Goal: Transaction & Acquisition: Purchase product/service

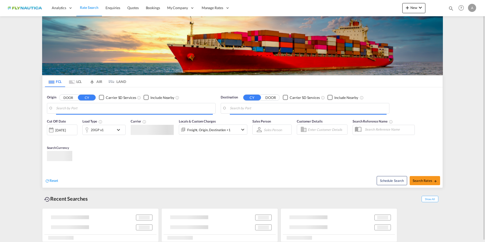
type input "[GEOGRAPHIC_DATA], BEANR"
type input "[GEOGRAPHIC_DATA], [GEOGRAPHIC_DATA], [GEOGRAPHIC_DATA]"
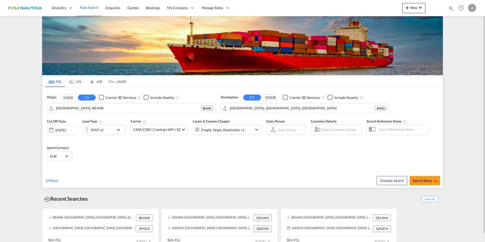
click at [77, 82] on md-tab-item "LCL" at bounding box center [75, 81] width 20 height 11
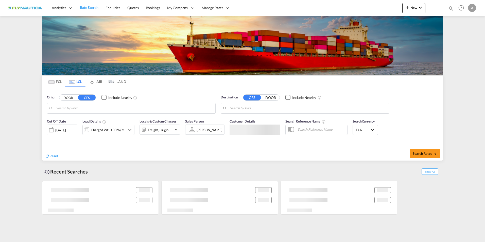
type input "[GEOGRAPHIC_DATA], [GEOGRAPHIC_DATA]"
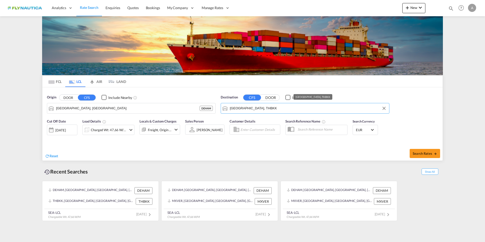
drag, startPoint x: 286, startPoint y: 109, endPoint x: 228, endPoint y: 106, distance: 57.9
click at [228, 106] on md-input-container "[GEOGRAPHIC_DATA], THBKK" at bounding box center [305, 108] width 168 height 10
click at [230, 105] on md-input-container "[GEOGRAPHIC_DATA], THBKK" at bounding box center [305, 108] width 168 height 10
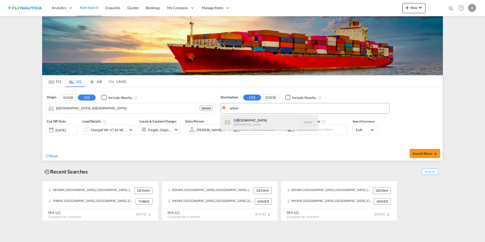
click at [239, 122] on div "[GEOGRAPHIC_DATA] [GEOGRAPHIC_DATA] [GEOGRAPHIC_DATA]" at bounding box center [269, 122] width 96 height 15
type input "[GEOGRAPHIC_DATA], [GEOGRAPHIC_DATA]"
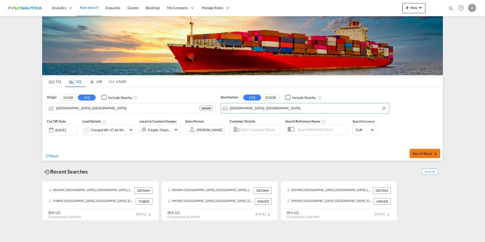
click at [434, 153] on md-icon "icon-arrow-right" at bounding box center [436, 154] width 4 height 4
type input "DEHAM to [GEOGRAPHIC_DATA] / [DATE]"
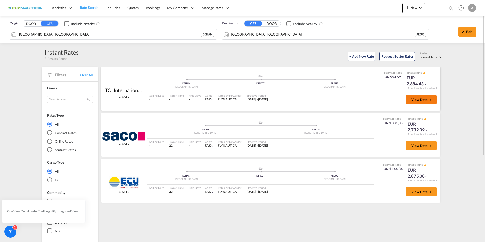
click at [413, 101] on span "View Details" at bounding box center [422, 100] width 20 height 4
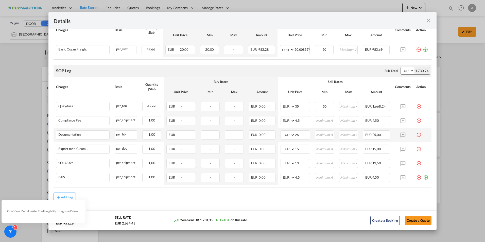
scroll to position [120, 0]
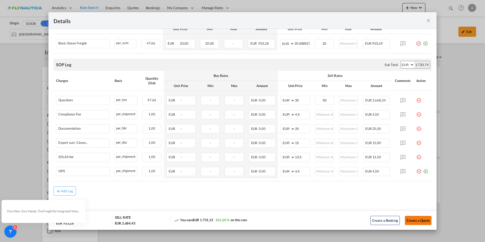
click at [409, 222] on button "Create a Quote" at bounding box center [418, 220] width 27 height 9
